Goal: Use online tool/utility: Utilize a website feature to perform a specific function

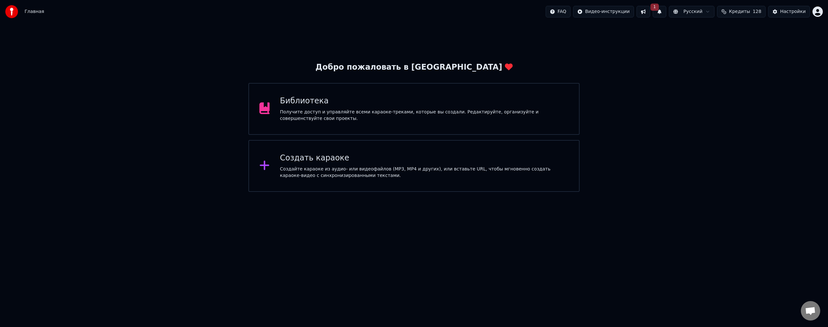
click at [387, 173] on div "Создайте караоке из аудио- или видеофайлов (MP3, MP4 и других), или вставьте UR…" at bounding box center [424, 172] width 289 height 13
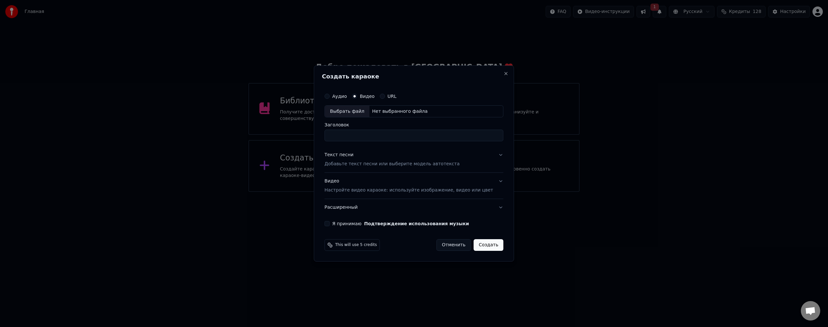
click at [344, 94] on label "Аудио" at bounding box center [339, 96] width 15 height 5
click at [330, 94] on button "Аудио" at bounding box center [327, 96] width 5 height 5
click at [346, 98] on label "Аудио" at bounding box center [339, 96] width 15 height 5
click at [330, 98] on button "Аудио" at bounding box center [327, 96] width 5 height 5
click at [349, 111] on div "Выбрать файл" at bounding box center [347, 111] width 45 height 12
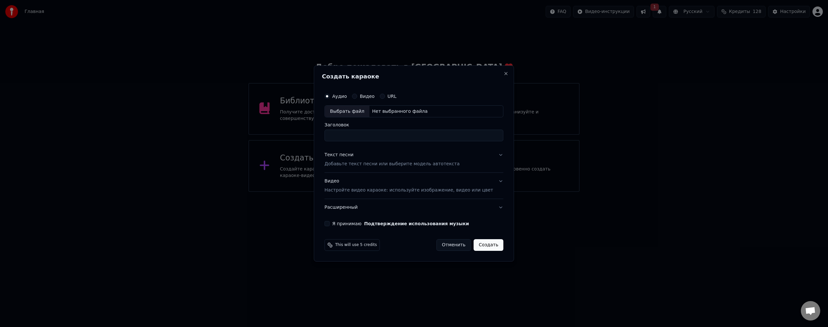
type input "**********"
click at [493, 153] on button "Текст песни Добавьте текст песни или выберите модель автотекста" at bounding box center [414, 160] width 179 height 26
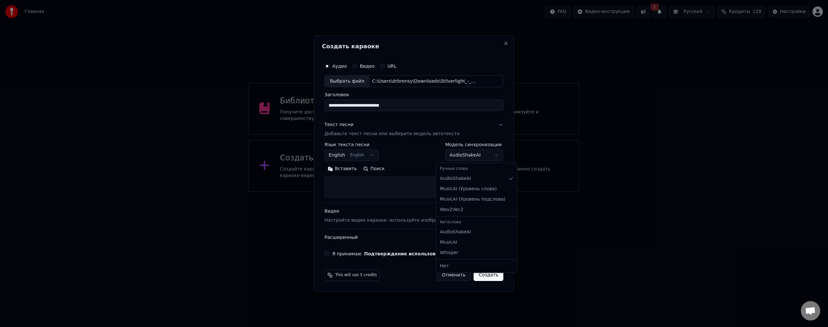
click at [469, 158] on body "**********" at bounding box center [414, 96] width 828 height 192
select select "**********"
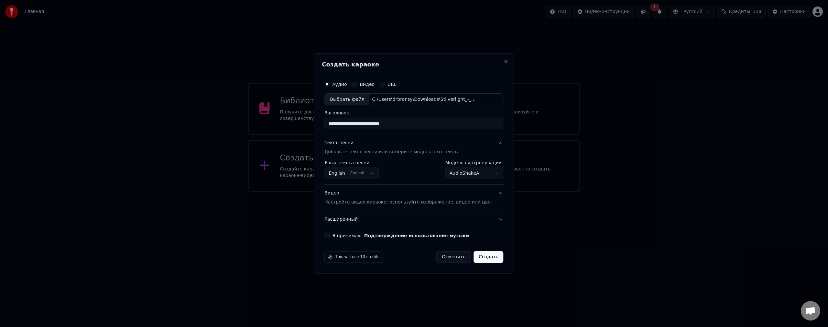
click at [491, 193] on button "Видео Настройте видео караоке: используйте изображение, видео или цвет" at bounding box center [414, 198] width 179 height 26
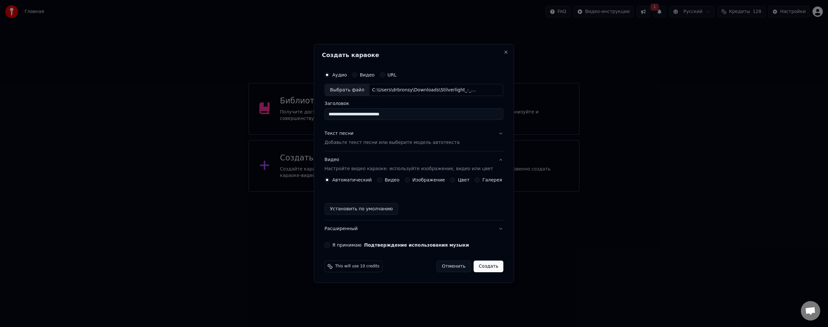
click at [393, 181] on label "Видео" at bounding box center [392, 179] width 15 height 5
click at [382, 181] on button "Видео" at bounding box center [379, 179] width 5 height 5
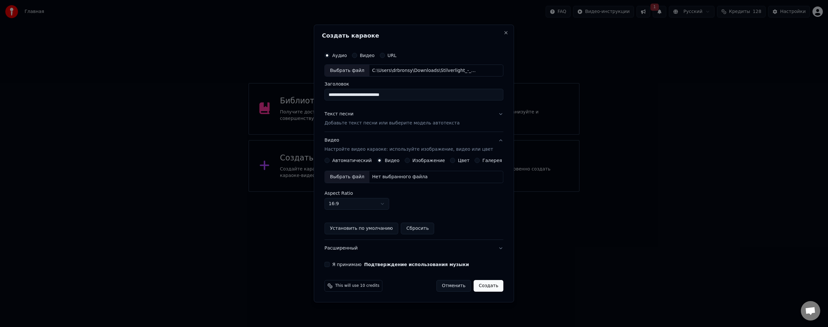
click at [355, 179] on div "Выбрать файл" at bounding box center [347, 177] width 45 height 12
click at [473, 208] on div "Aspect Ratio 16:9 **** **** *** *** ***" at bounding box center [414, 200] width 179 height 19
click at [330, 262] on button "Я принимаю Подтверждение использования музыки" at bounding box center [327, 263] width 5 height 5
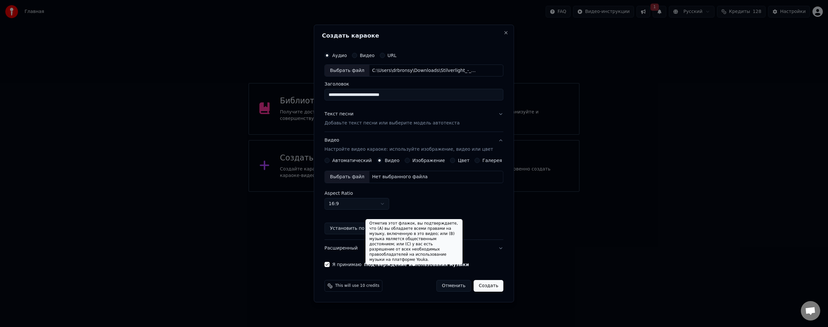
click at [481, 204] on div "Aspect Ratio 16:9 **** **** *** *** ***" at bounding box center [414, 200] width 179 height 19
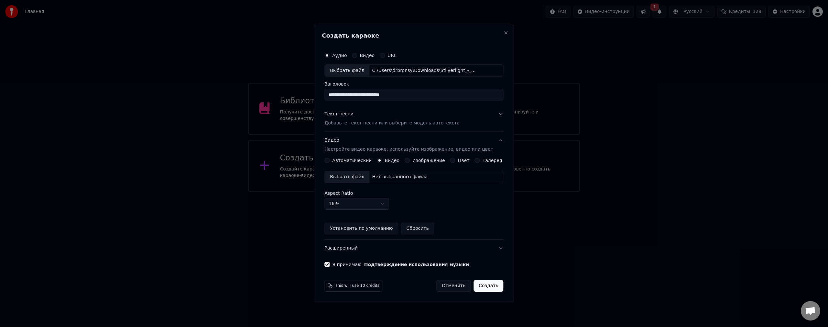
click at [359, 179] on div "Выбрать файл" at bounding box center [347, 177] width 45 height 12
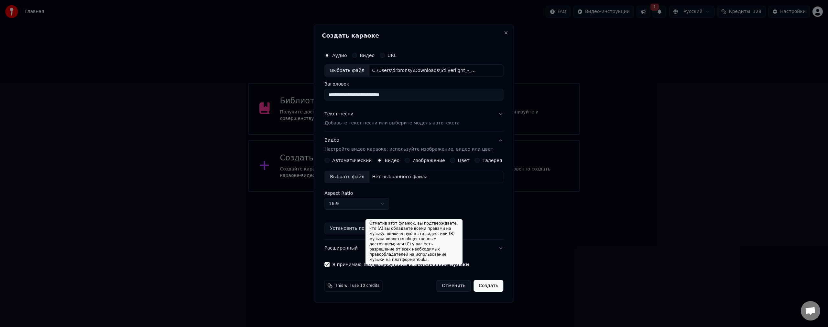
click at [468, 210] on div "Автоматический Видео Изображение Цвет Галерея Выбрать файл Нет выбранного файла…" at bounding box center [414, 196] width 179 height 76
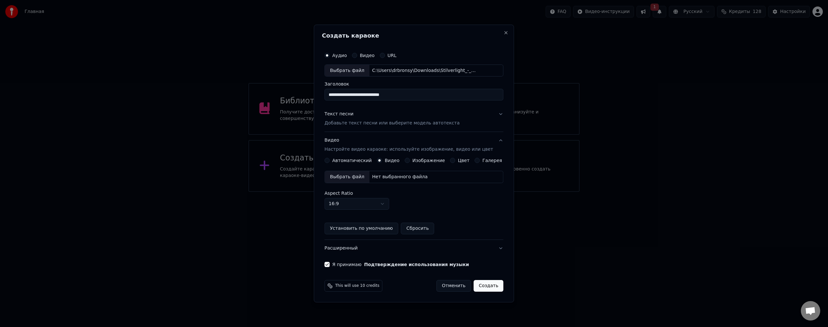
click at [348, 174] on div "Выбрать файл" at bounding box center [347, 177] width 45 height 12
click at [482, 288] on button "Создать" at bounding box center [489, 286] width 30 height 12
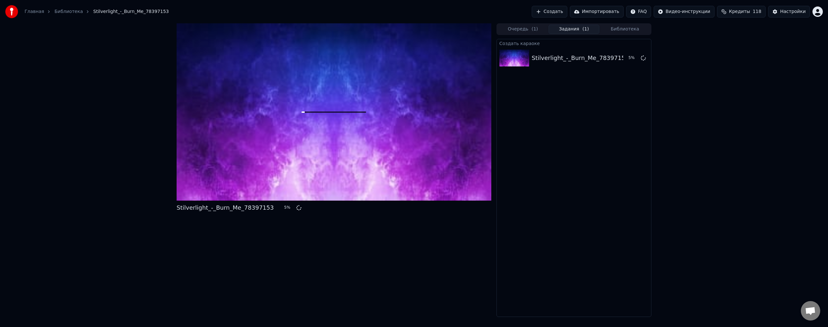
click at [393, 230] on div "Stilverlight_-_Burn_Me_78397153 5 %" at bounding box center [334, 169] width 315 height 293
drag, startPoint x: 440, startPoint y: 243, endPoint x: 443, endPoint y: 247, distance: 4.8
click at [440, 243] on div "Stilverlight_-_Burn_Me_78397153 22 %" at bounding box center [334, 169] width 315 height 293
click at [765, 189] on div "Stilverlight_-_Burn_Me_78397153 30 % Очередь ( 1 ) Задания ( 1 ) Библиотека Соз…" at bounding box center [414, 169] width 828 height 293
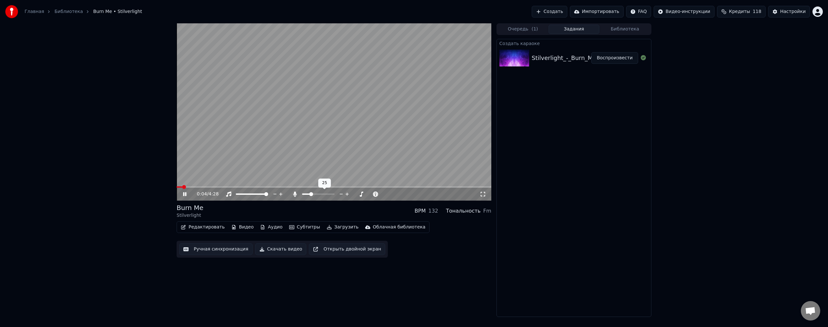
click at [310, 196] on span at bounding box center [311, 194] width 4 height 4
click at [708, 180] on div "0:11 / 4:28 Burn Me Stilverlight BPM 132 Тональность Fm Редактировать Видео Ауд…" at bounding box center [414, 169] width 828 height 293
click at [333, 195] on span at bounding box center [331, 194] width 4 height 4
click at [183, 194] on icon at bounding box center [184, 194] width 3 height 4
click at [214, 186] on span at bounding box center [213, 187] width 4 height 4
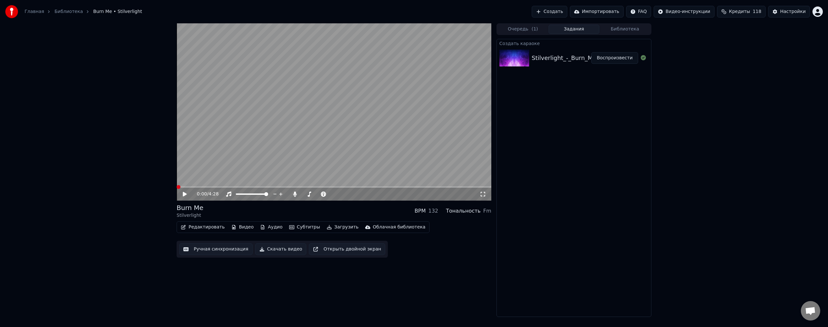
click at [177, 188] on span at bounding box center [179, 187] width 4 height 4
click at [184, 195] on icon at bounding box center [185, 194] width 4 height 5
click at [734, 175] on div "0:10 / 4:28 Burn Me Stilverlight BPM 132 Тональность Fm Редактировать Видео Ауд…" at bounding box center [414, 169] width 828 height 293
click at [382, 121] on video at bounding box center [334, 111] width 315 height 177
click at [302, 194] on span at bounding box center [302, 193] width 0 height 1
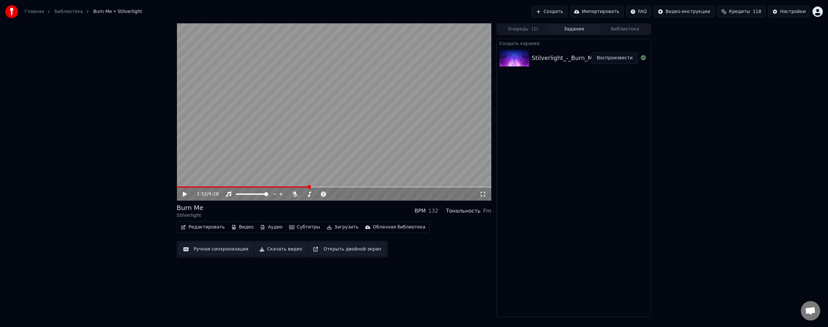
click at [328, 226] on button "Загрузить" at bounding box center [342, 226] width 37 height 9
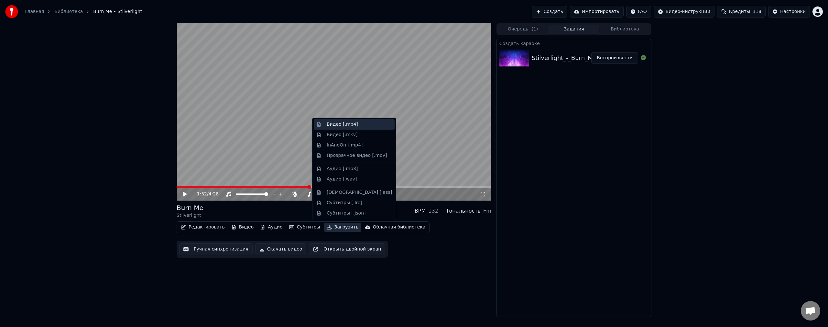
click at [343, 126] on div "Видео [.mp4]" at bounding box center [342, 124] width 31 height 6
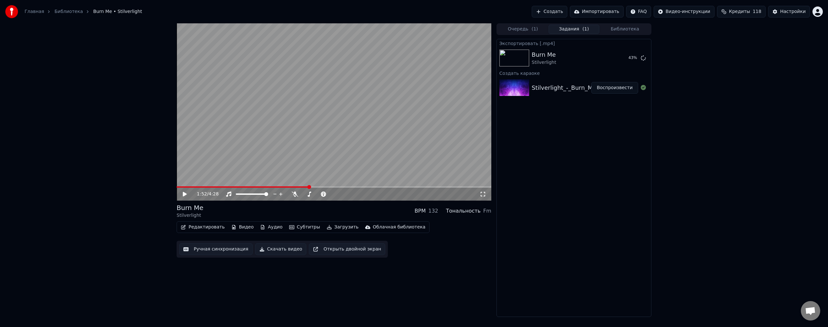
click at [467, 285] on div "1:52 / 4:28 Burn Me Stilverlight BPM 132 Тональность Fm Редактировать Видео Ауд…" at bounding box center [334, 169] width 315 height 293
